Goal: Navigation & Orientation: Understand site structure

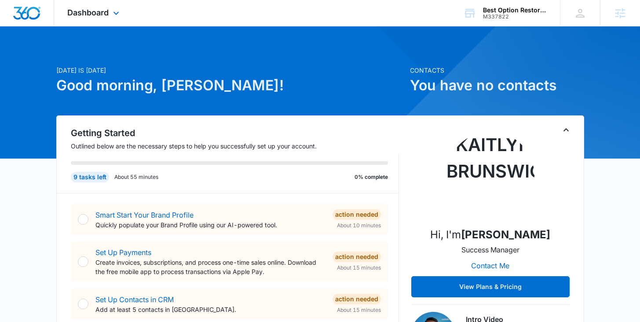
click at [109, 13] on div "Dashboard Apps Reputation Websites Forms CRM Email Social Shop Content Ads Inte…" at bounding box center [94, 13] width 81 height 26
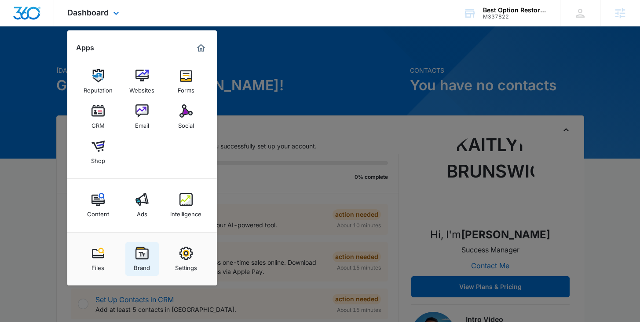
click at [142, 256] on img at bounding box center [142, 252] width 13 height 13
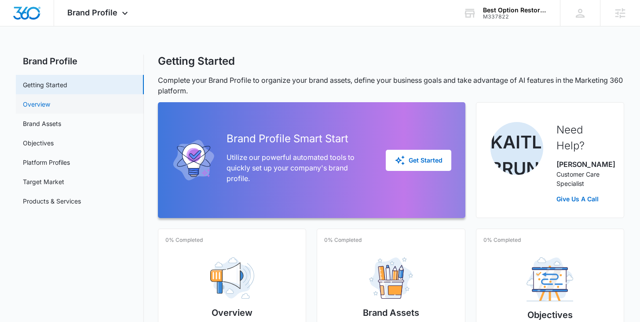
click at [50, 99] on link "Overview" at bounding box center [36, 103] width 27 height 9
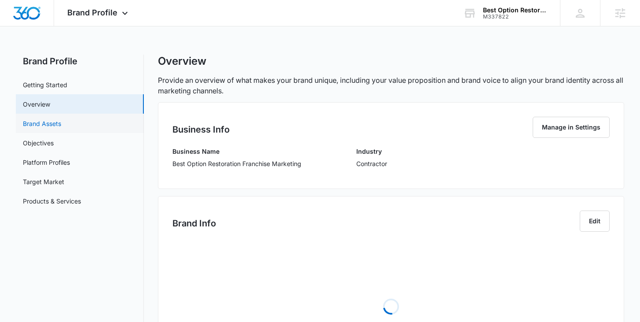
click at [61, 128] on link "Brand Assets" at bounding box center [42, 123] width 38 height 9
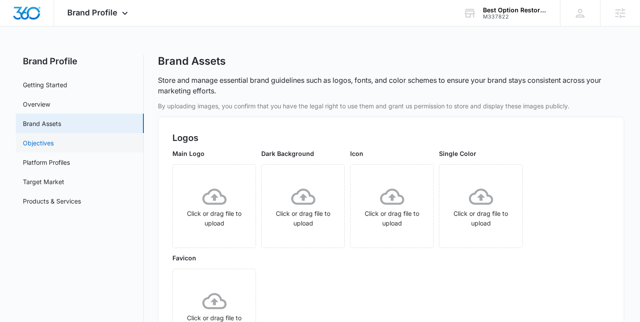
click at [54, 138] on link "Objectives" at bounding box center [38, 142] width 31 height 9
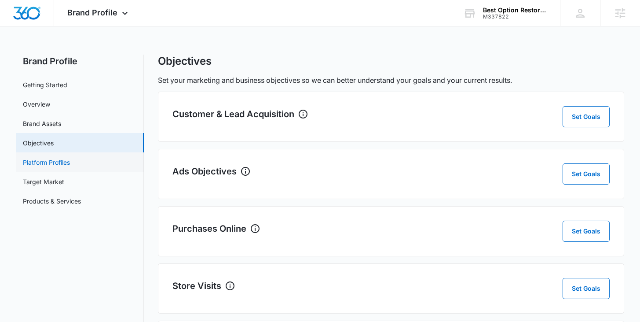
click at [56, 158] on link "Platform Profiles" at bounding box center [46, 162] width 47 height 9
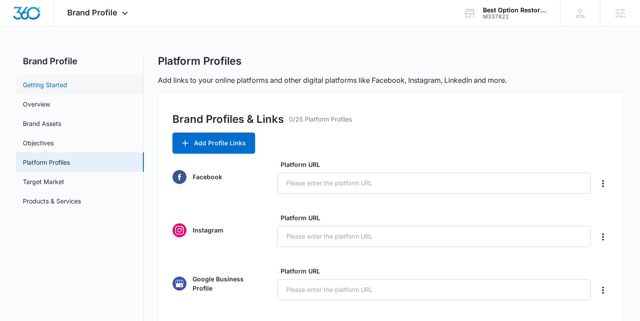
click at [55, 85] on link "Getting Started" at bounding box center [45, 84] width 44 height 9
